Goal: Task Accomplishment & Management: Complete application form

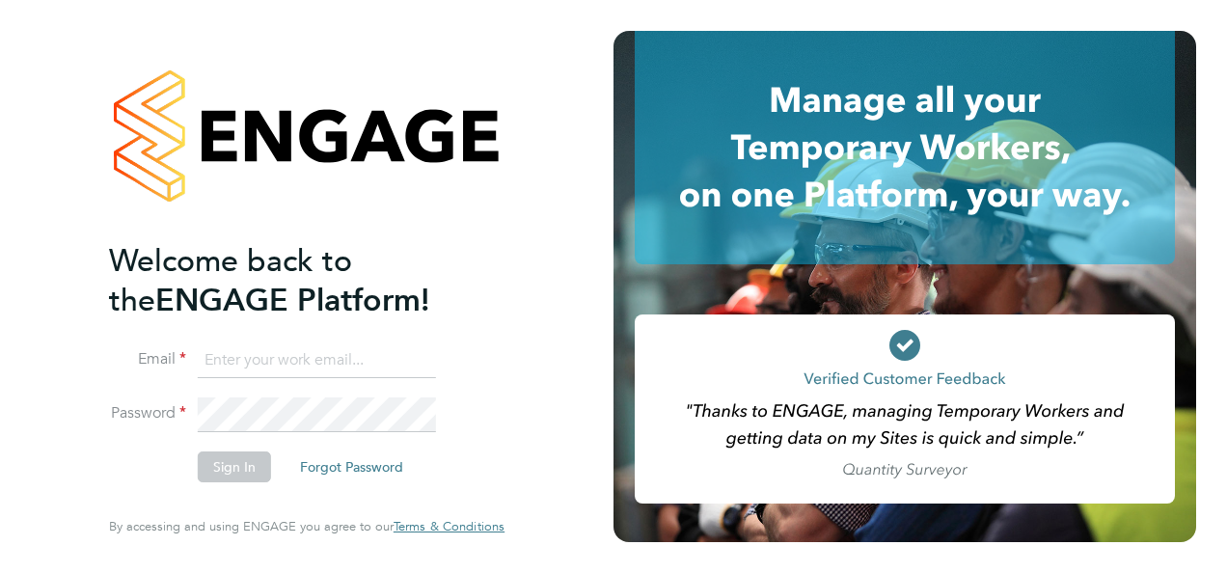
type input "kfrichards@live.co.uk"
click at [453, 525] on span "Terms & Conditions" at bounding box center [448, 526] width 111 height 16
click at [230, 461] on button "Sign In" at bounding box center [234, 466] width 73 height 31
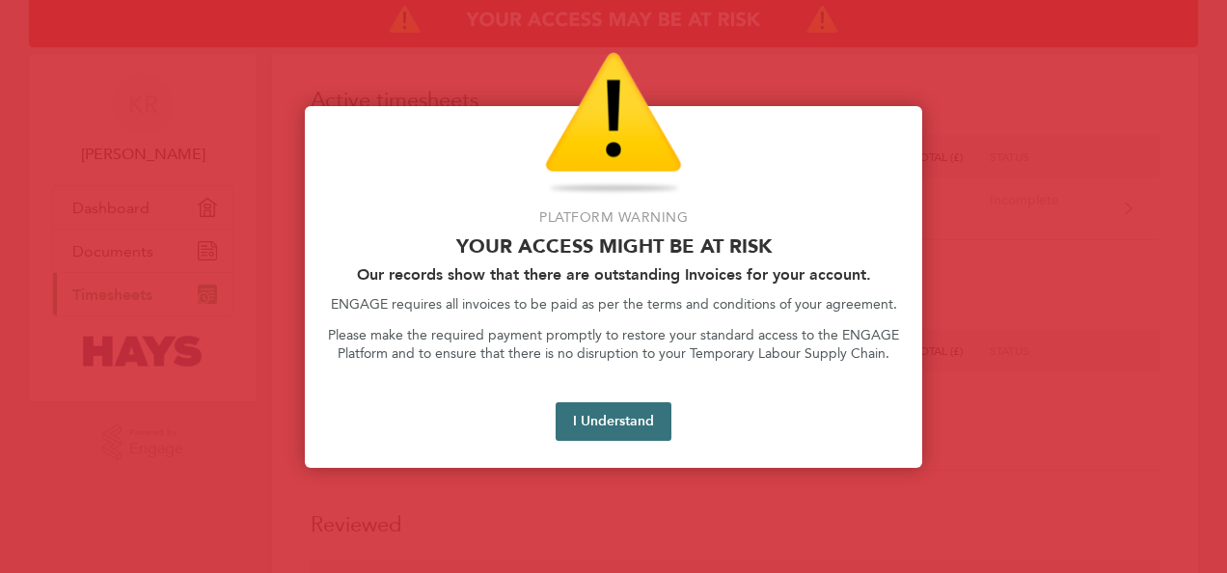
click at [611, 419] on button "I Understand" at bounding box center [614, 421] width 116 height 39
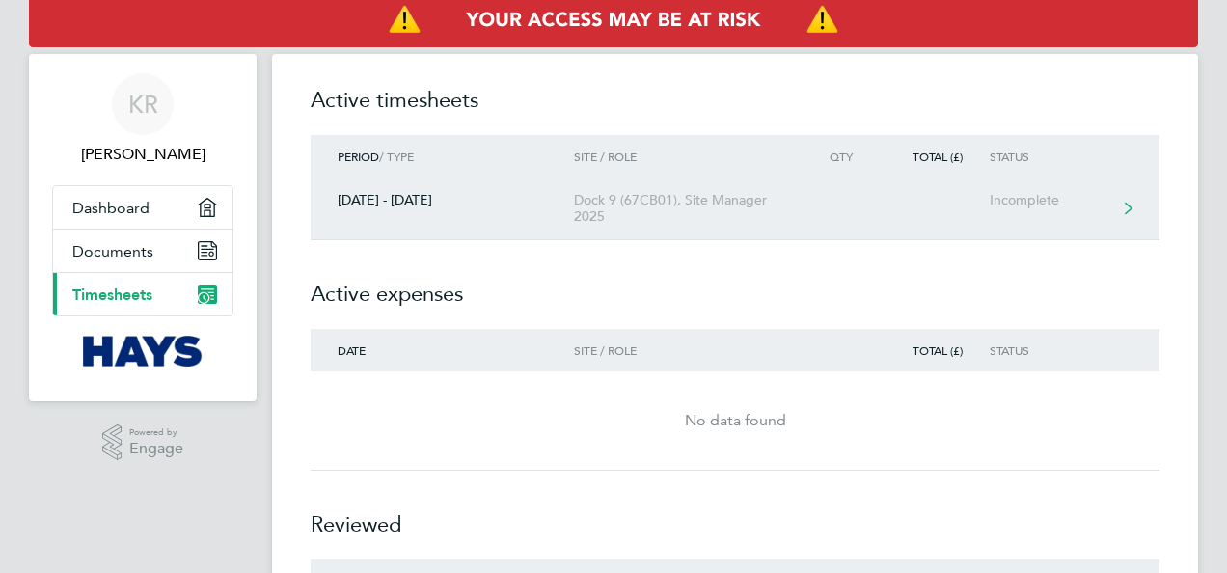
click at [1009, 200] on div "Incomplete" at bounding box center [1049, 200] width 119 height 16
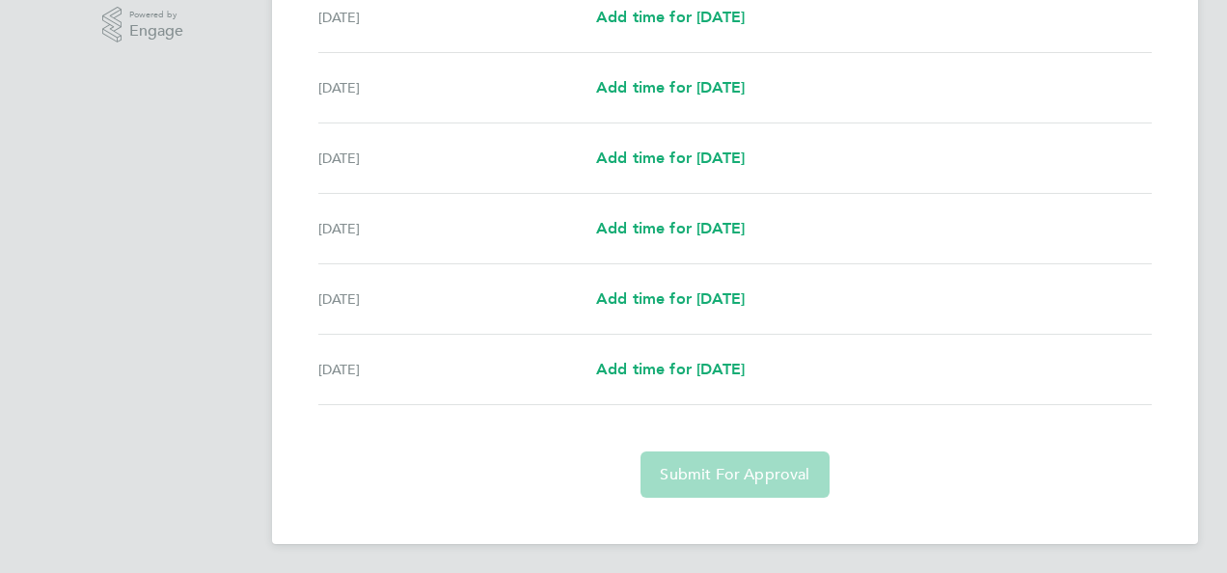
scroll to position [193, 0]
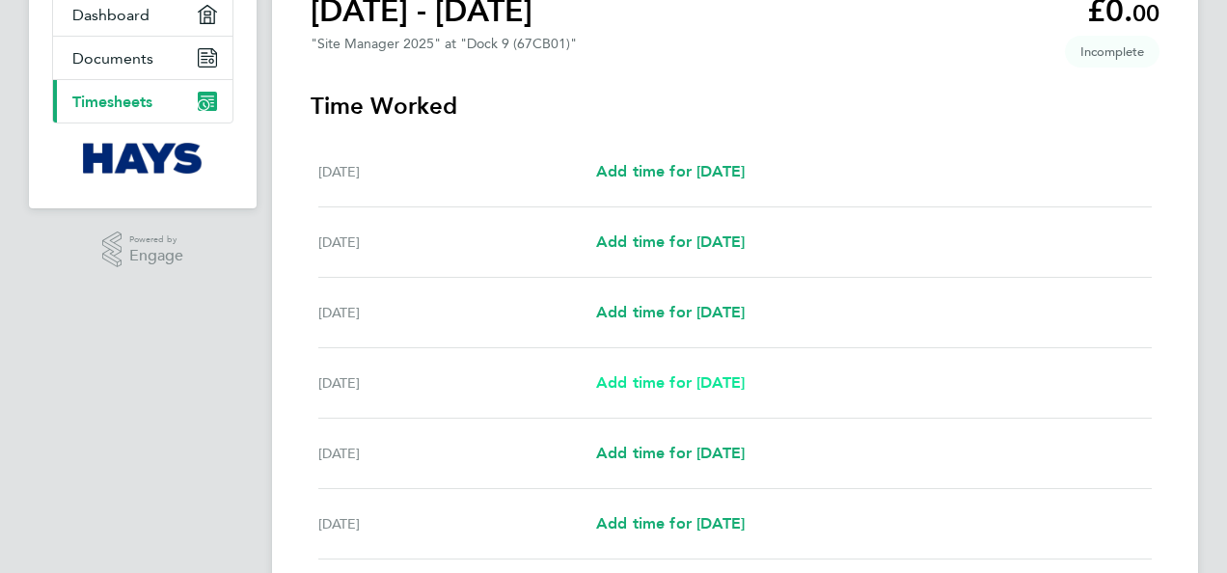
click at [679, 384] on span "Add time for [DATE]" at bounding box center [670, 382] width 149 height 18
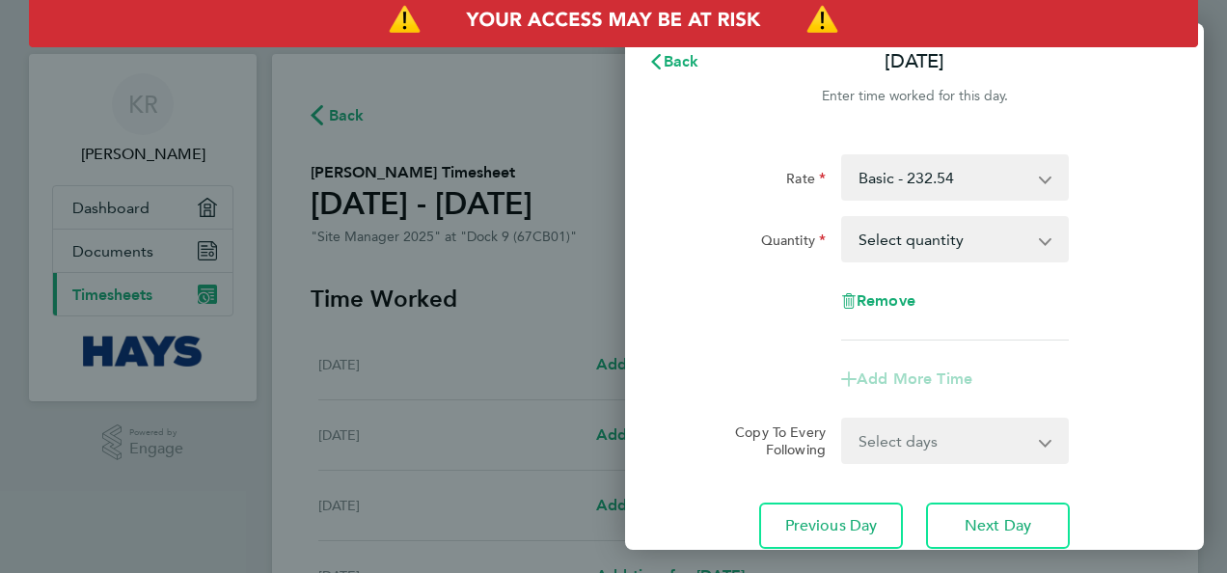
click at [1043, 241] on select "Select quantity 0.5 1" at bounding box center [943, 239] width 201 height 42
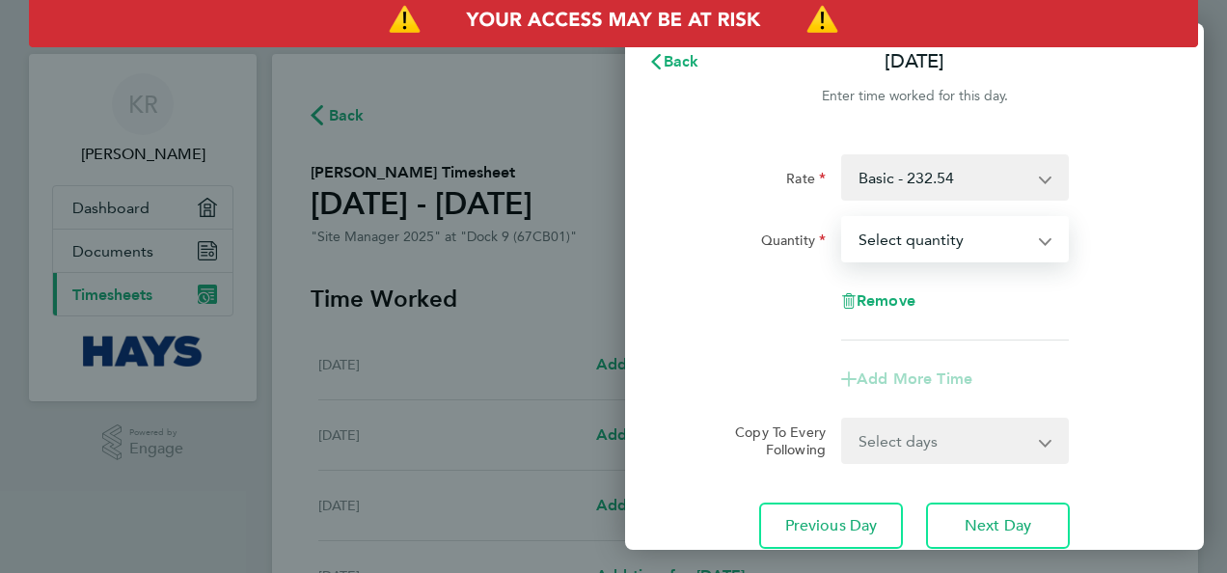
select select "1"
click at [843, 218] on select "Select quantity 0.5 1" at bounding box center [943, 239] width 201 height 42
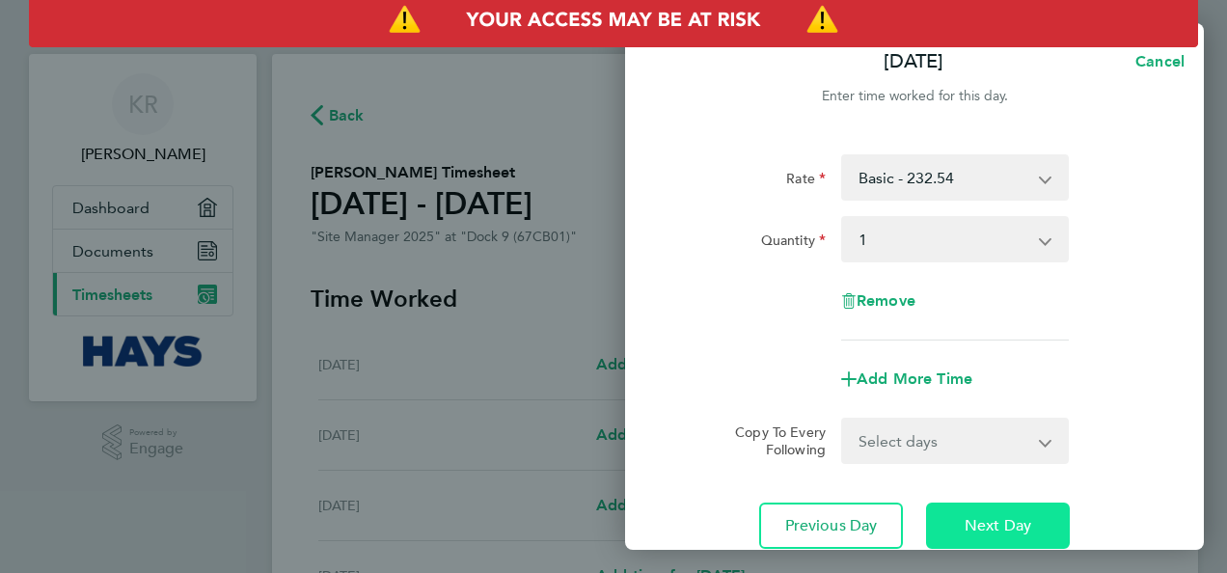
click at [988, 515] on button "Next Day" at bounding box center [998, 525] width 144 height 46
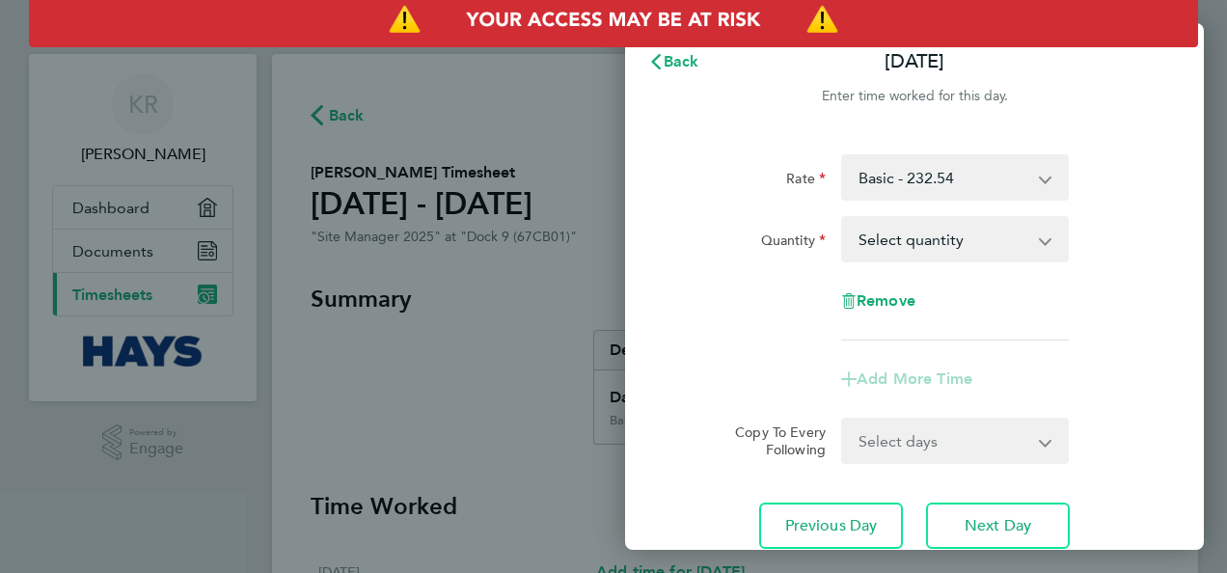
click at [1043, 241] on select "Select quantity 0.5 1" at bounding box center [943, 239] width 201 height 42
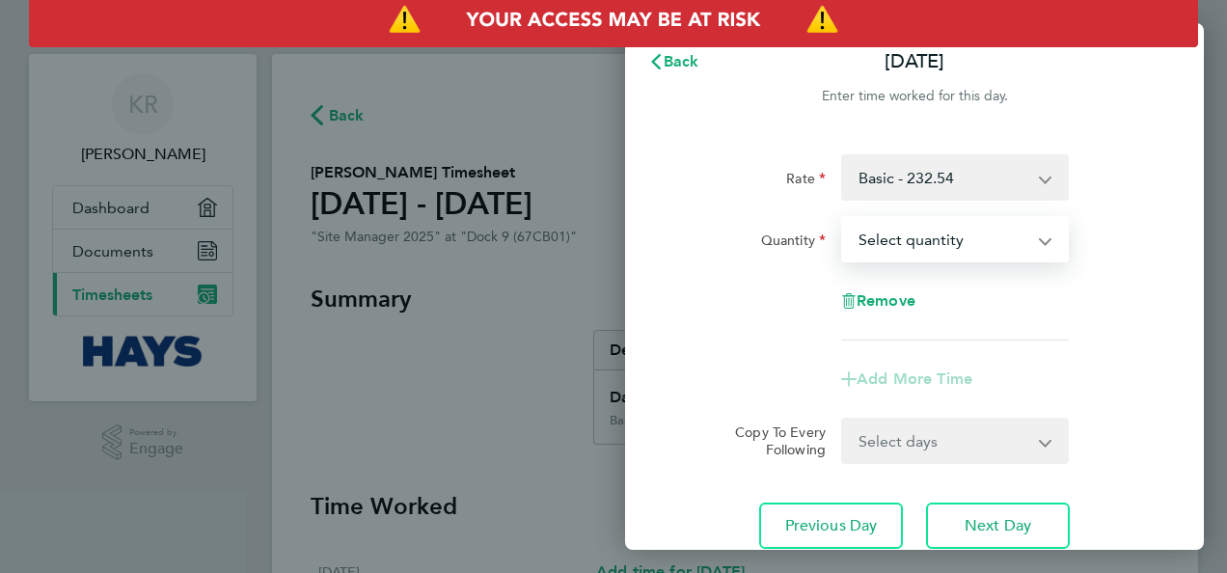
select select "1"
click at [843, 218] on select "Select quantity 0.5 1" at bounding box center [943, 239] width 201 height 42
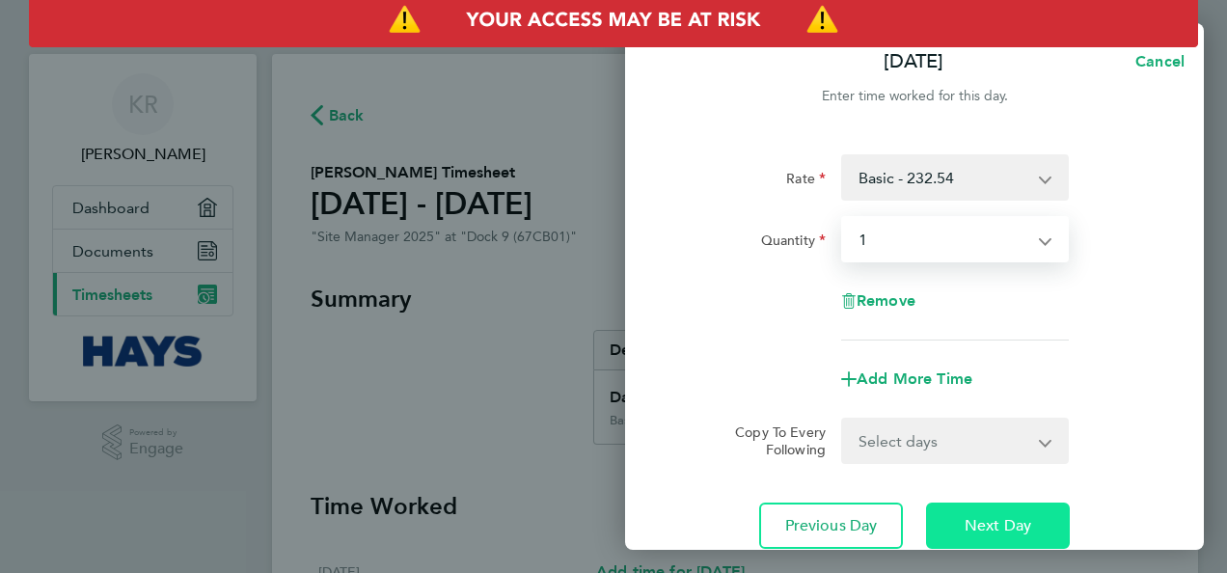
click at [988, 531] on span "Next Day" at bounding box center [997, 525] width 67 height 19
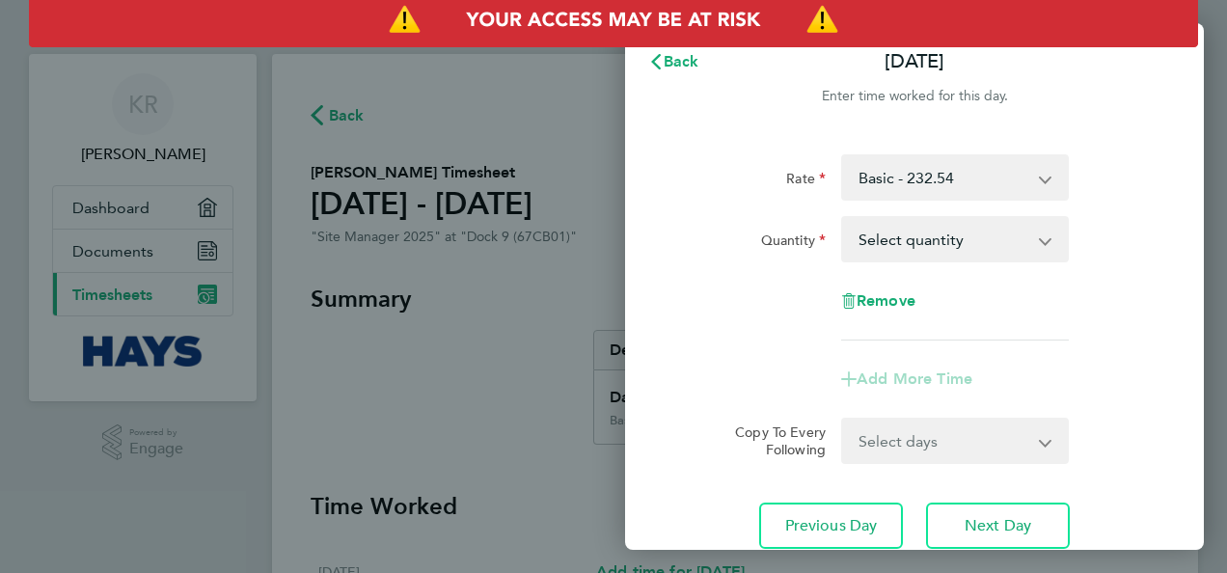
click at [1045, 242] on app-icon-cross-button at bounding box center [1055, 239] width 23 height 42
click at [1044, 235] on app-icon-cross-button at bounding box center [1055, 239] width 23 height 42
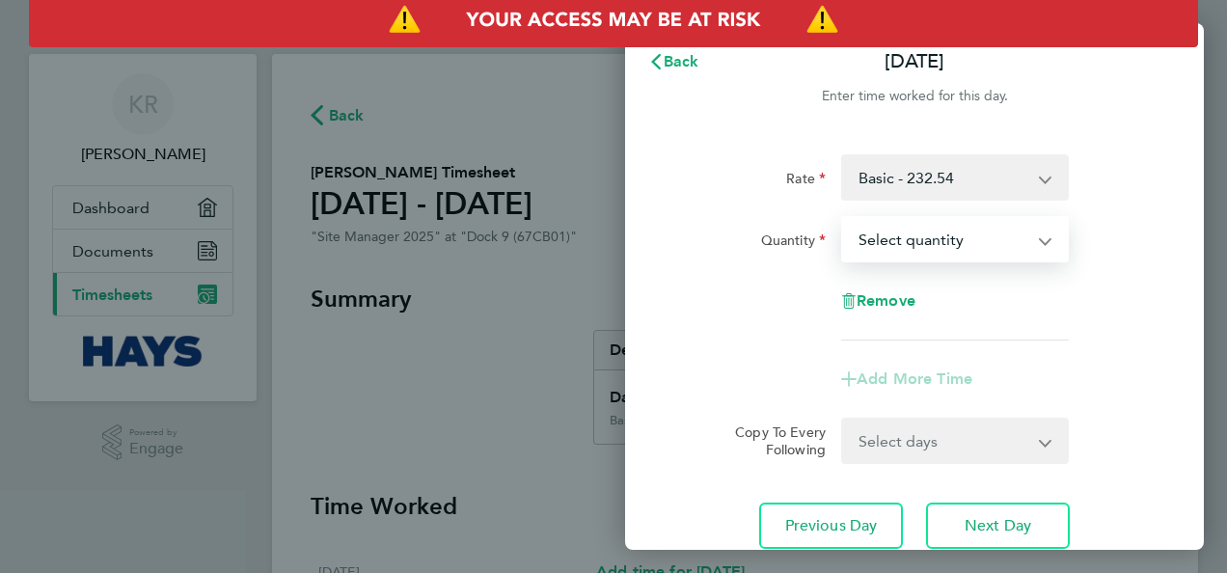
click at [913, 241] on select "Select quantity 0.5 1" at bounding box center [943, 239] width 201 height 42
select select "1"
click at [843, 218] on select "Select quantity 0.5 1" at bounding box center [943, 239] width 201 height 42
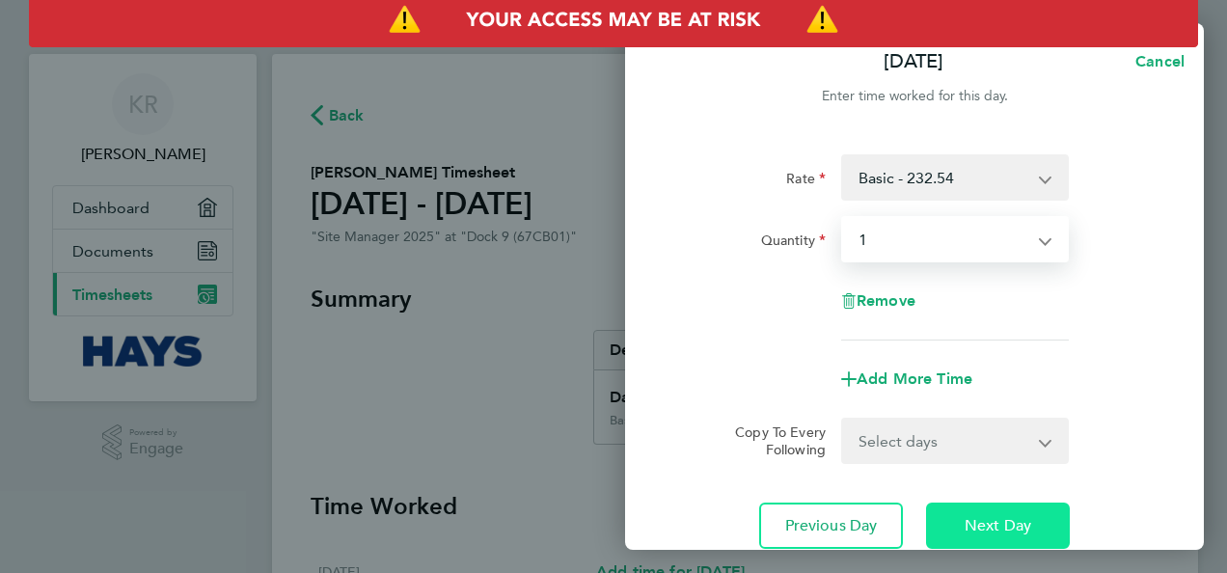
click at [986, 528] on span "Next Day" at bounding box center [997, 525] width 67 height 19
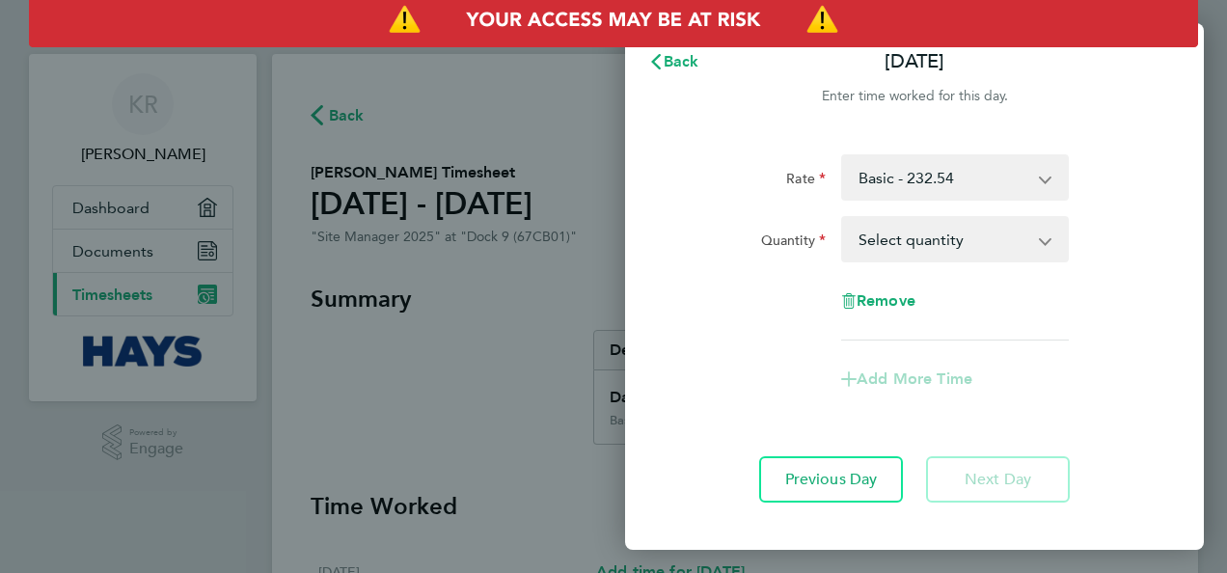
click at [911, 238] on select "Select quantity 0.5 1" at bounding box center [943, 239] width 201 height 42
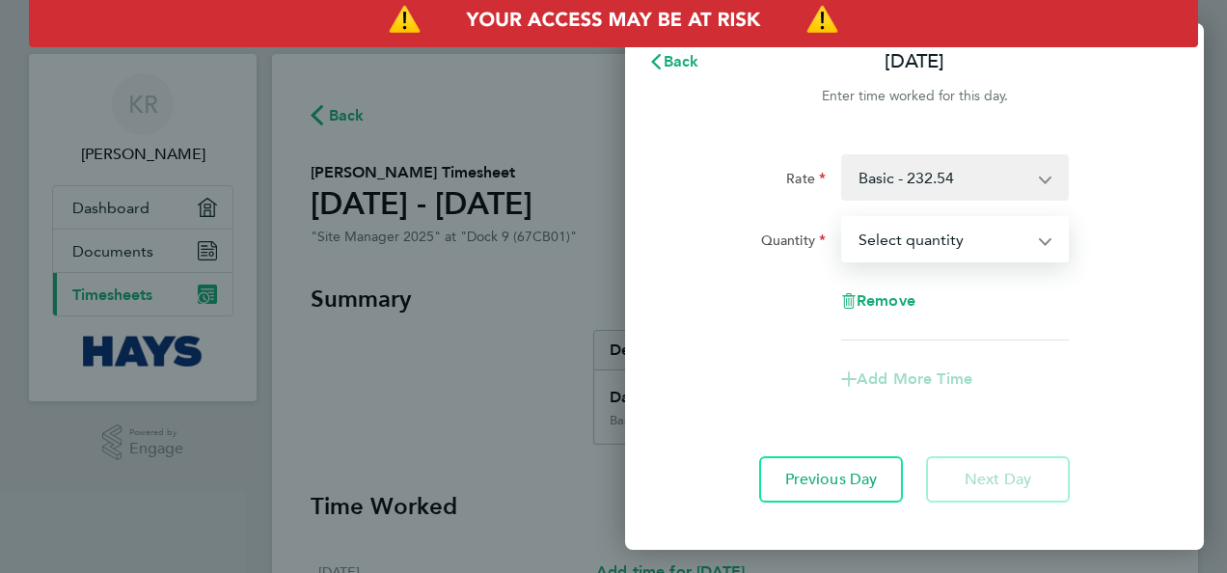
select select "1"
click at [843, 218] on select "Select quantity 0.5 1" at bounding box center [943, 239] width 201 height 42
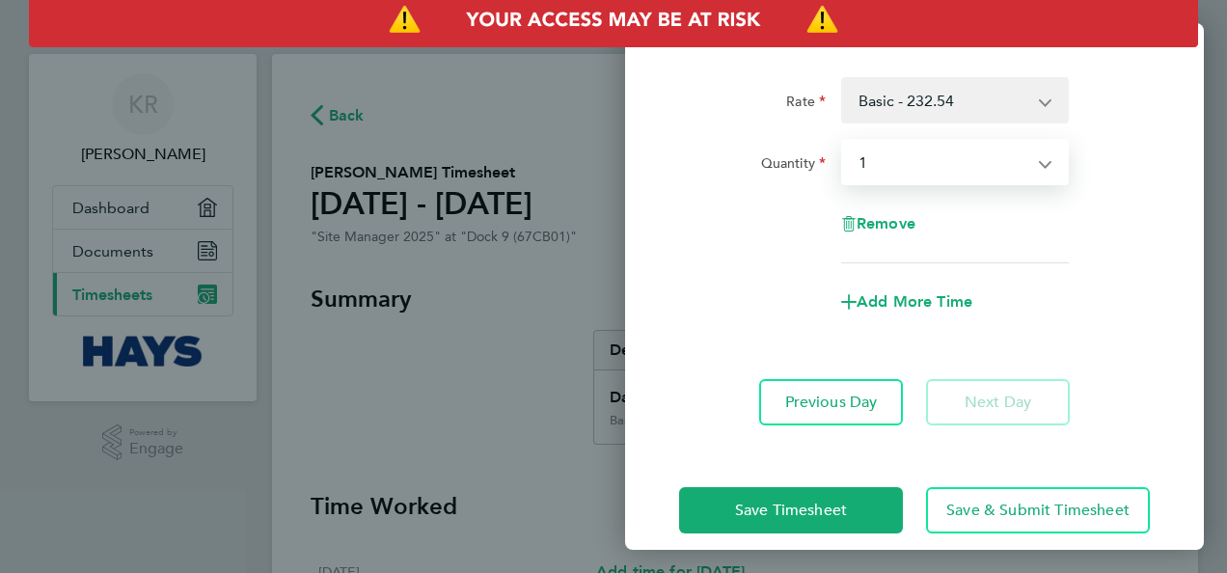
scroll to position [98, 0]
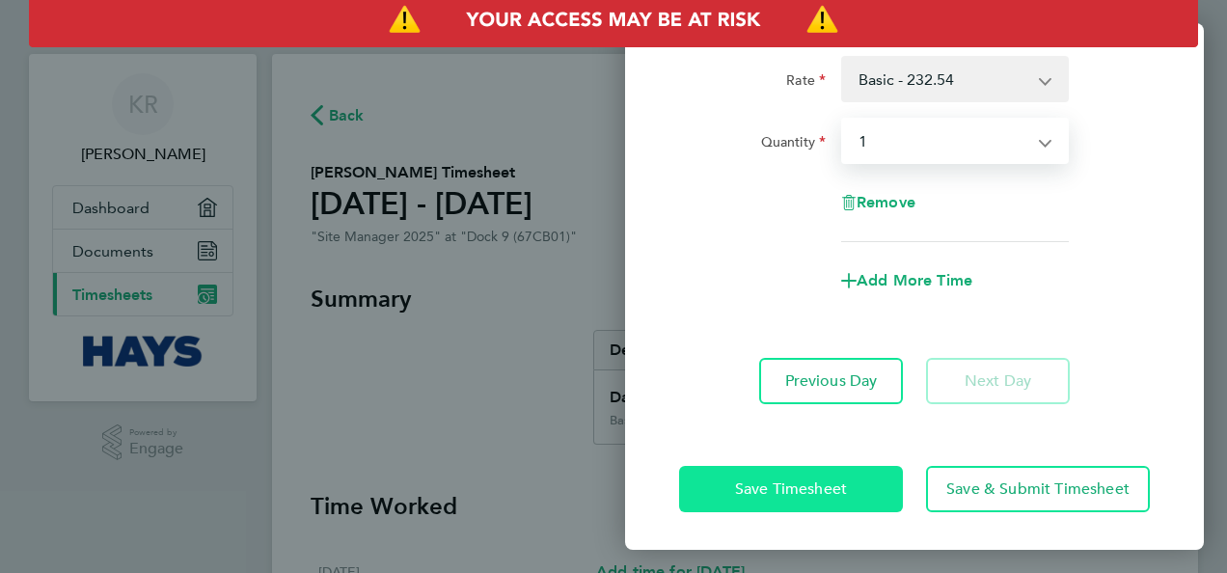
click at [823, 481] on span "Save Timesheet" at bounding box center [791, 488] width 112 height 19
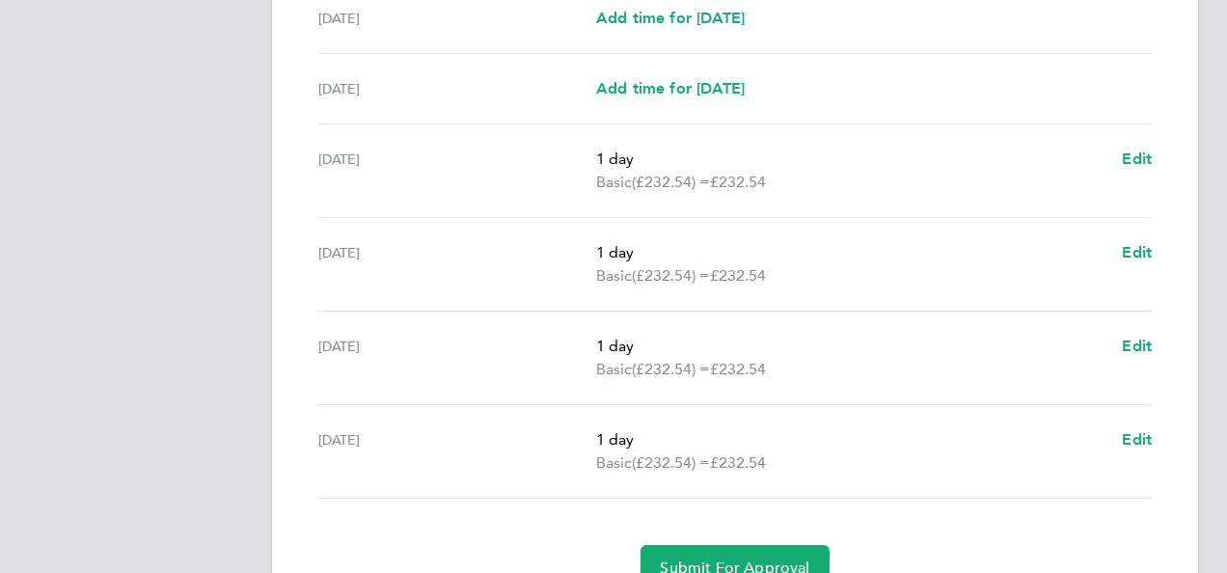
scroll to position [675, 0]
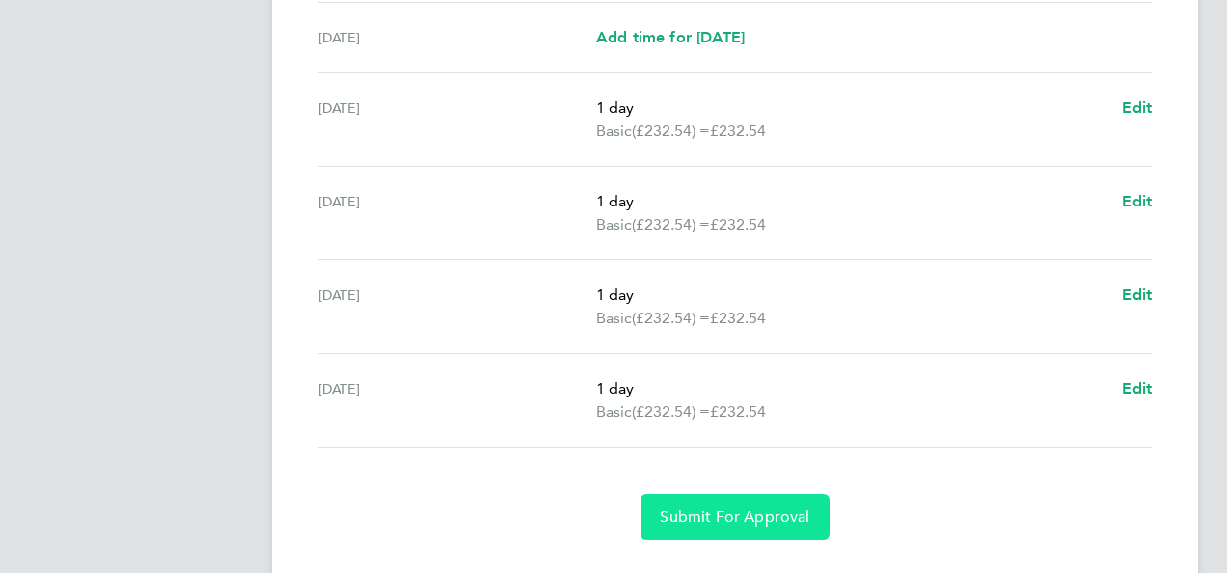
click at [746, 516] on span "Submit For Approval" at bounding box center [734, 516] width 149 height 19
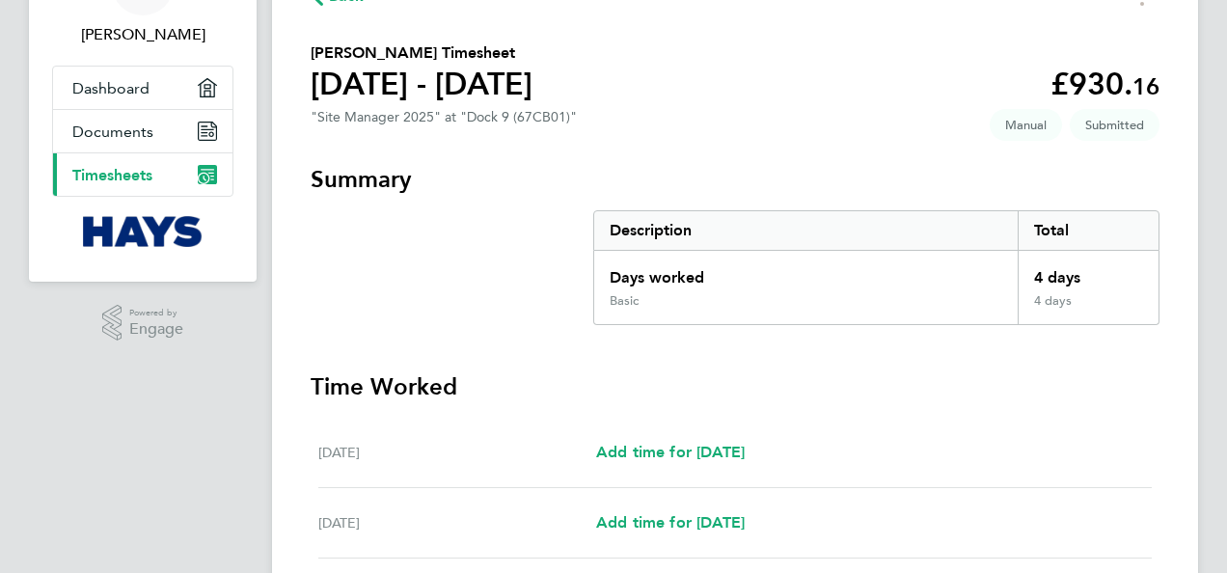
scroll to position [0, 0]
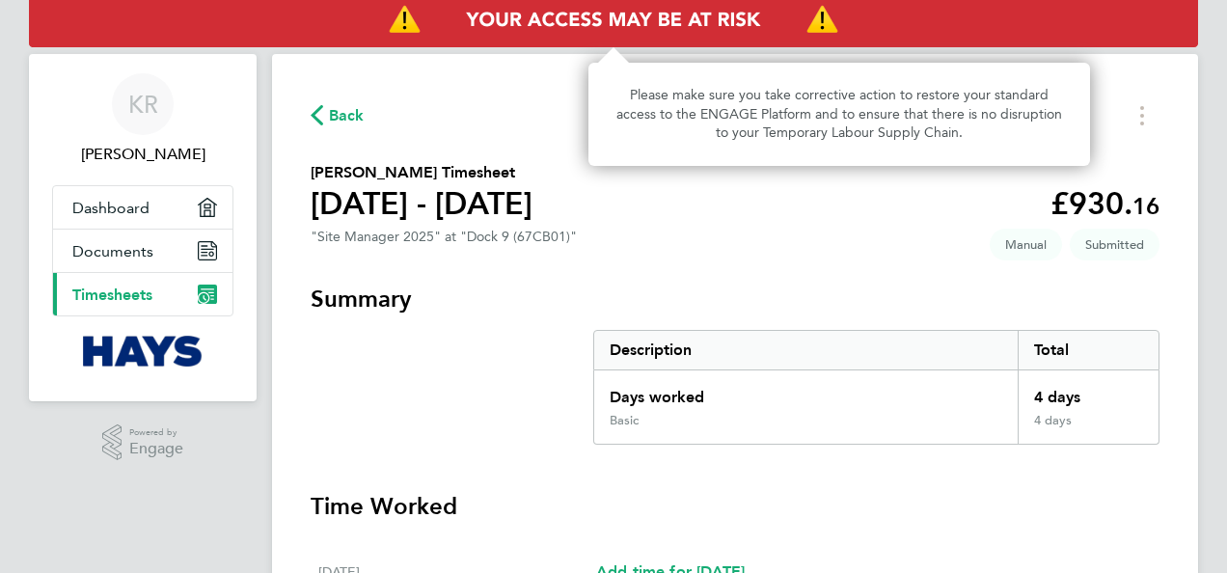
select select "1"
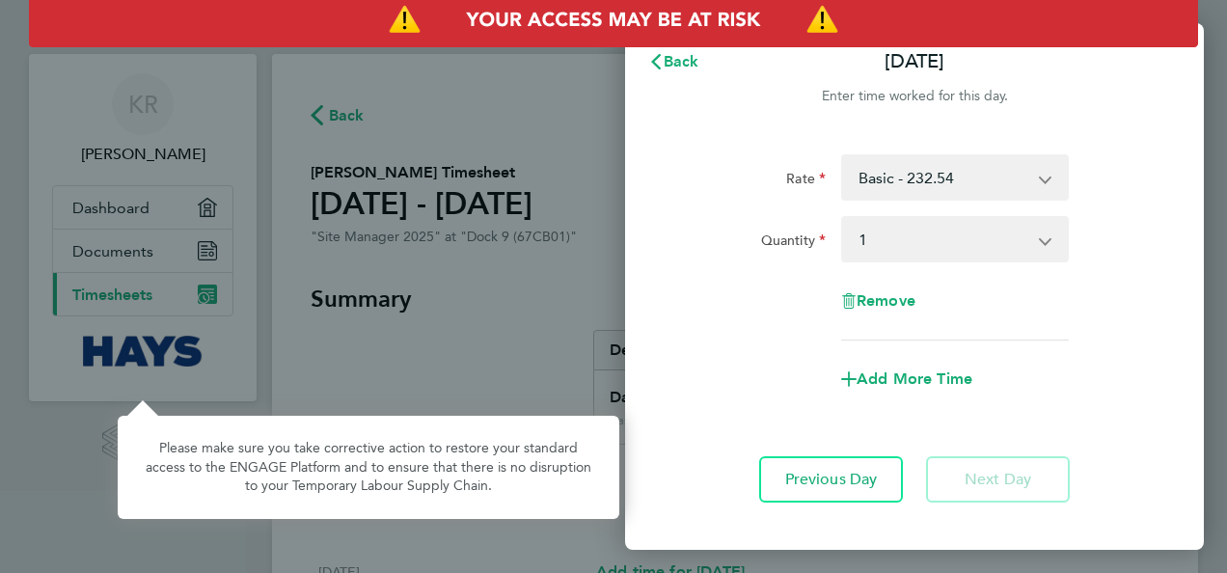
select select "1"
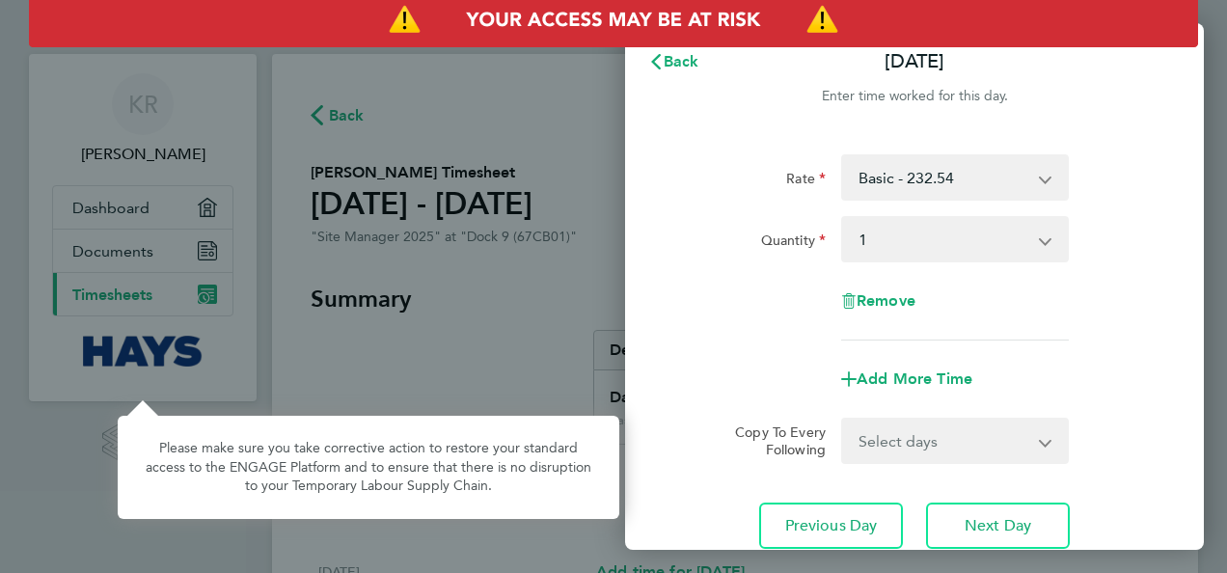
select select "1"
